Goal: Transaction & Acquisition: Purchase product/service

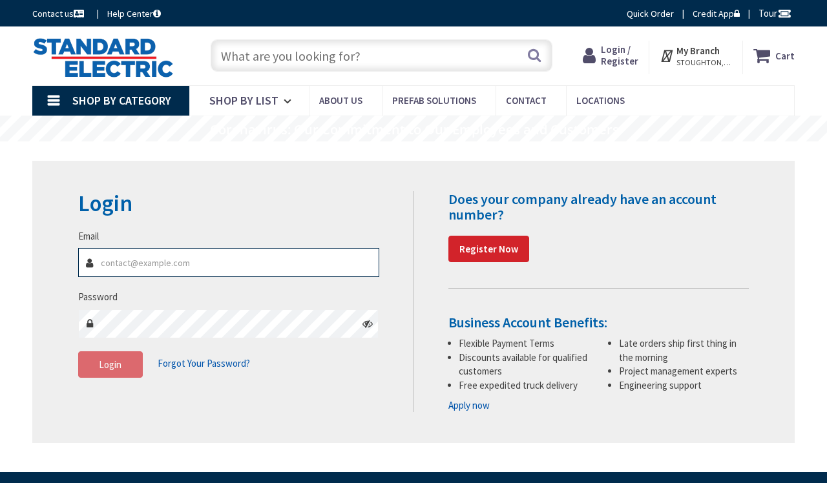
type input "[EMAIL_ADDRESS][DOMAIN_NAME]"
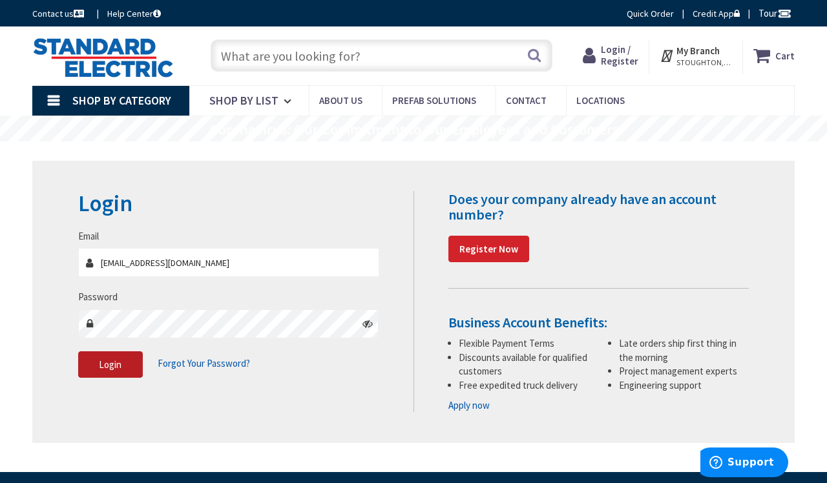
click at [118, 363] on span "Login" at bounding box center [110, 365] width 23 height 12
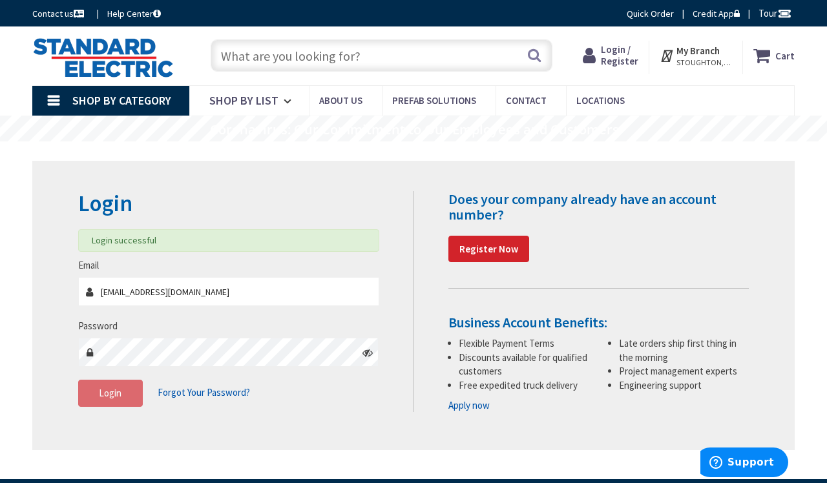
click at [416, 58] on input "text" at bounding box center [382, 55] width 342 height 32
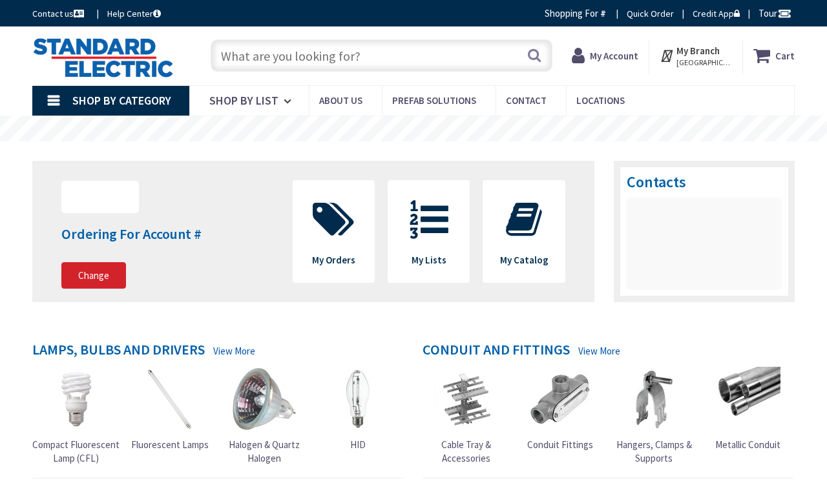
click at [344, 56] on input "text" at bounding box center [382, 55] width 342 height 32
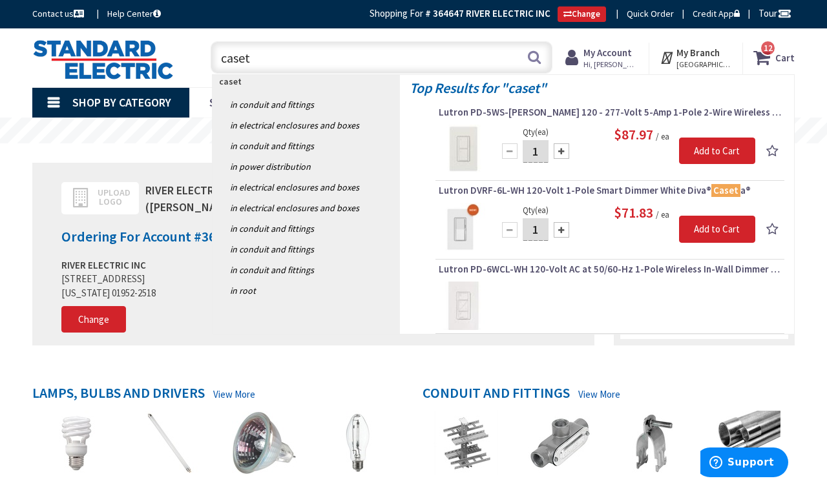
type input "caseta"
